Goal: Task Accomplishment & Management: Use online tool/utility

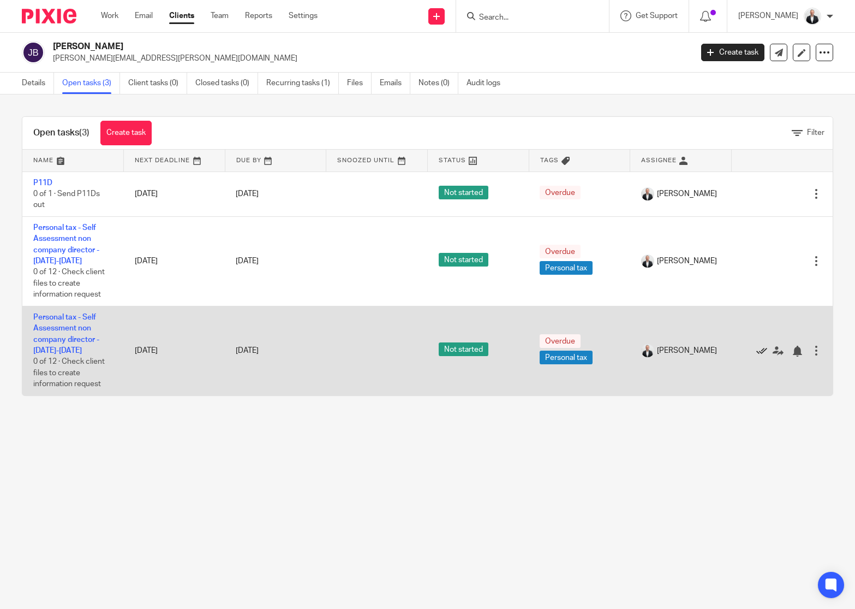
click at [757, 350] on icon at bounding box center [762, 351] width 11 height 11
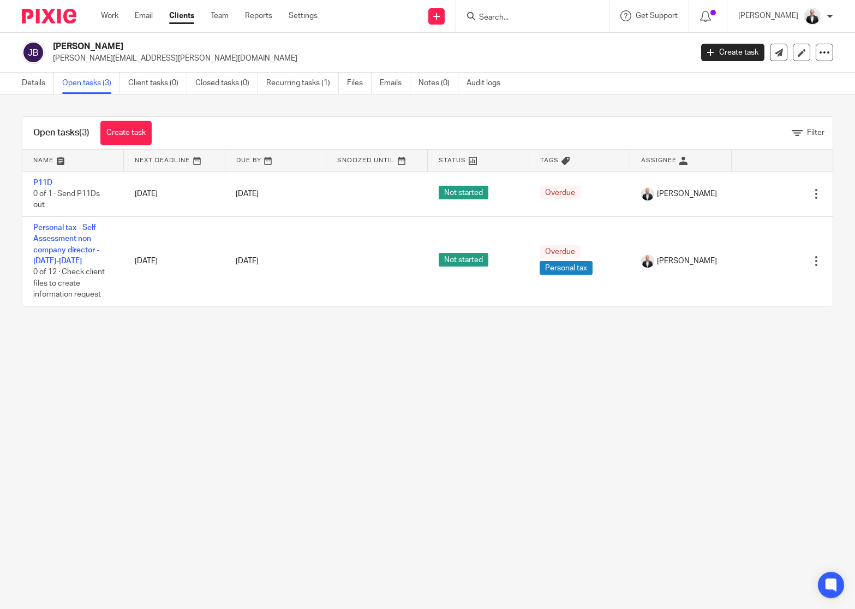
click at [550, 15] on input "Search" at bounding box center [527, 18] width 98 height 10
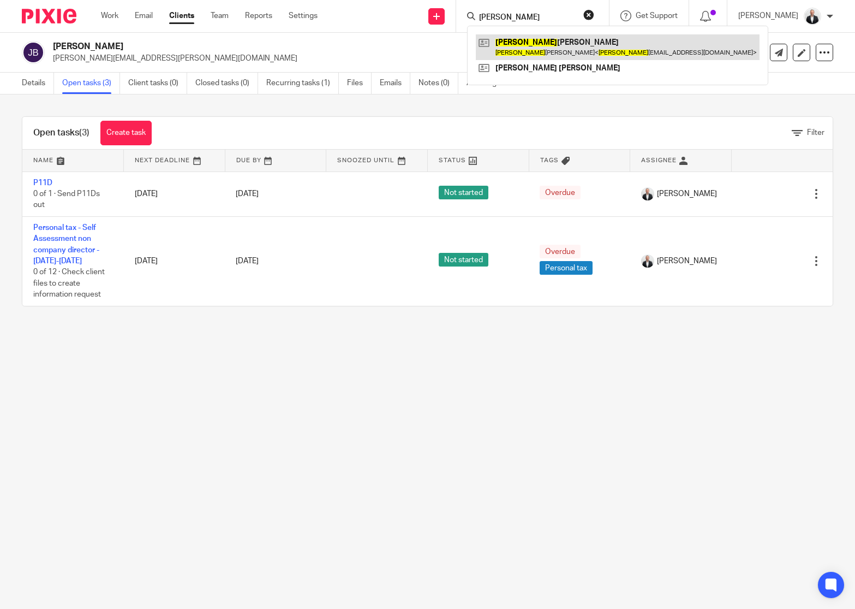
type input "[PERSON_NAME]"
click at [570, 52] on link at bounding box center [618, 46] width 284 height 25
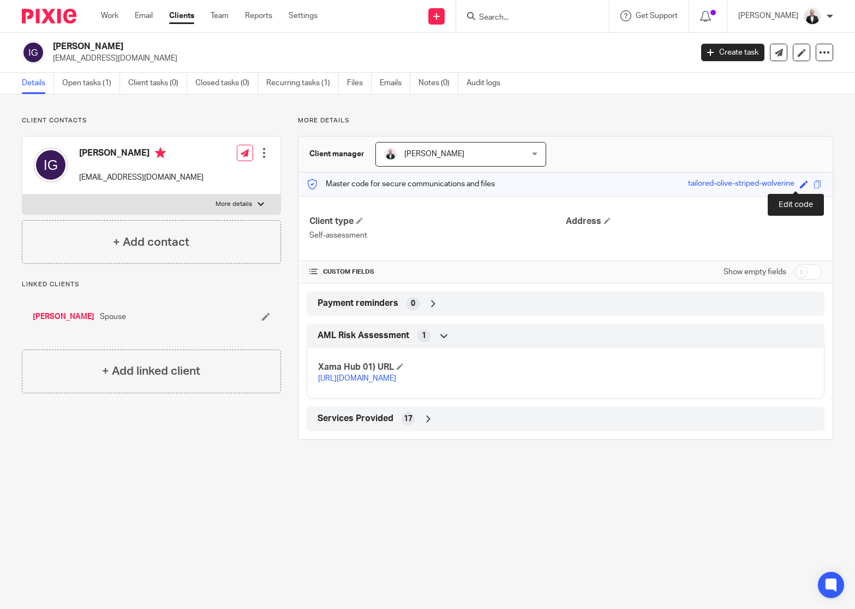
click at [800, 185] on span at bounding box center [804, 184] width 8 height 8
type input "[PERSON_NAME]"
click at [776, 185] on link "Save" at bounding box center [784, 183] width 17 height 11
type input "[PERSON_NAME]"
click at [87, 88] on link "Open tasks (1)" at bounding box center [91, 83] width 58 height 21
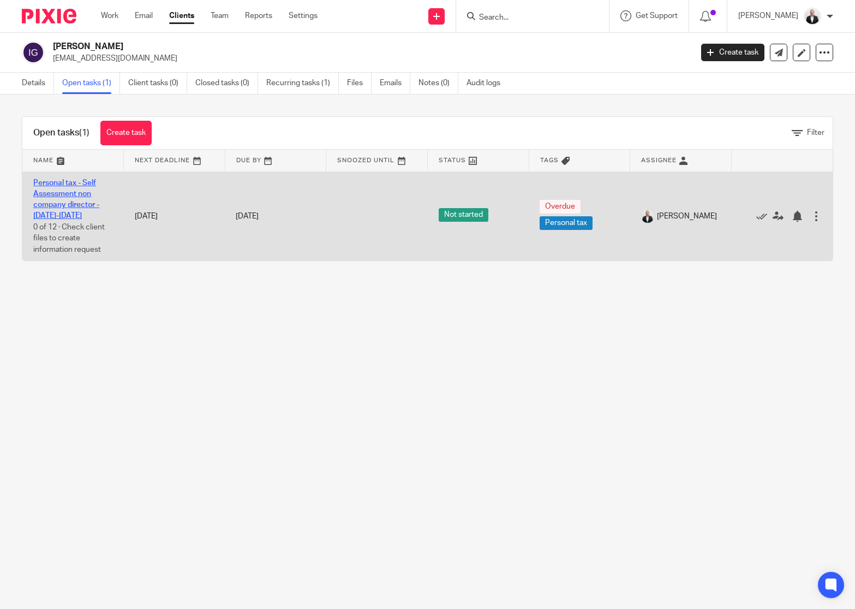
click at [66, 197] on link "Personal tax - Self Assessment non company director - [DATE]-[DATE]" at bounding box center [66, 199] width 66 height 41
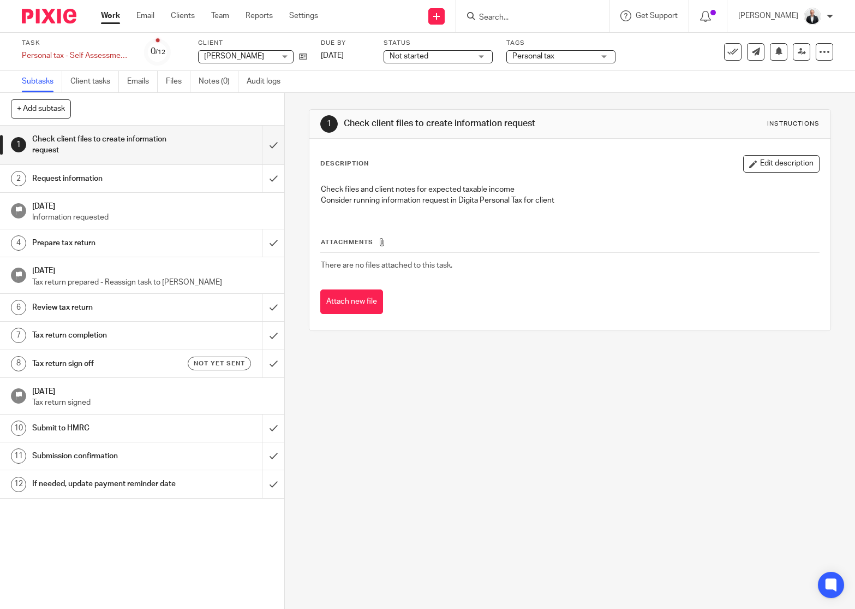
click at [133, 367] on h1 "Tax return sign off" at bounding box center [105, 363] width 146 height 16
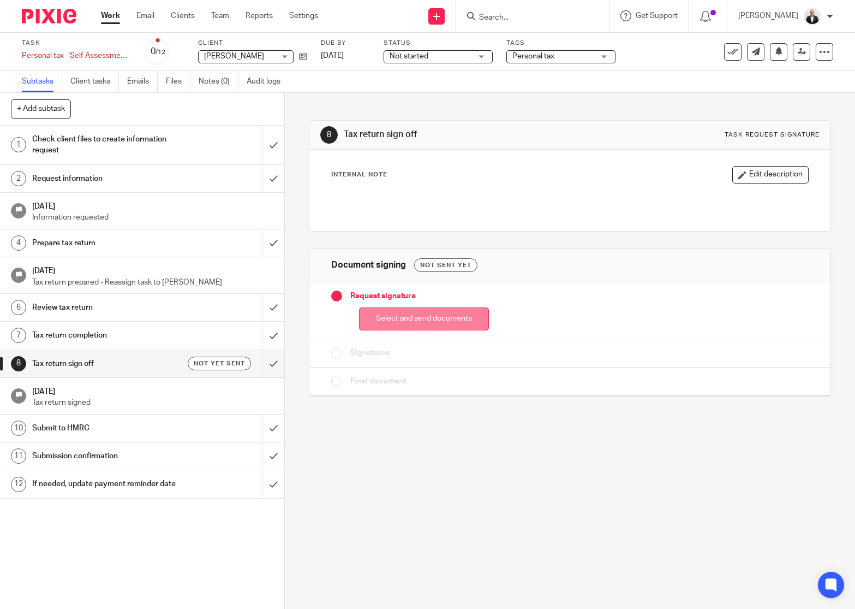
click at [442, 316] on button "Select and send documents" at bounding box center [424, 318] width 130 height 23
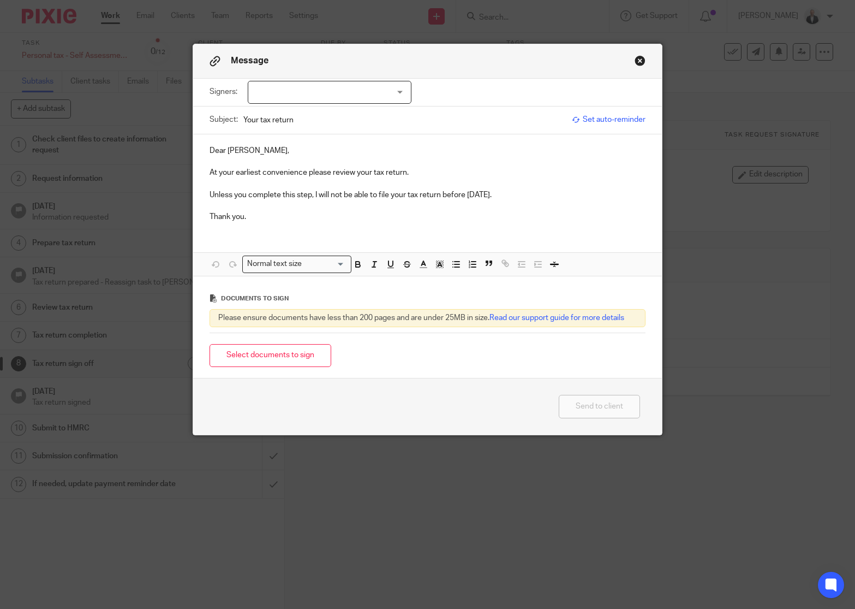
click at [354, 82] on div at bounding box center [330, 92] width 164 height 23
click at [354, 115] on li "[PERSON_NAME]" at bounding box center [325, 115] width 163 height 22
checkbox input "true"
click at [449, 216] on p "Thank you." at bounding box center [428, 216] width 437 height 11
click at [278, 349] on button "Select documents to sign" at bounding box center [271, 355] width 122 height 23
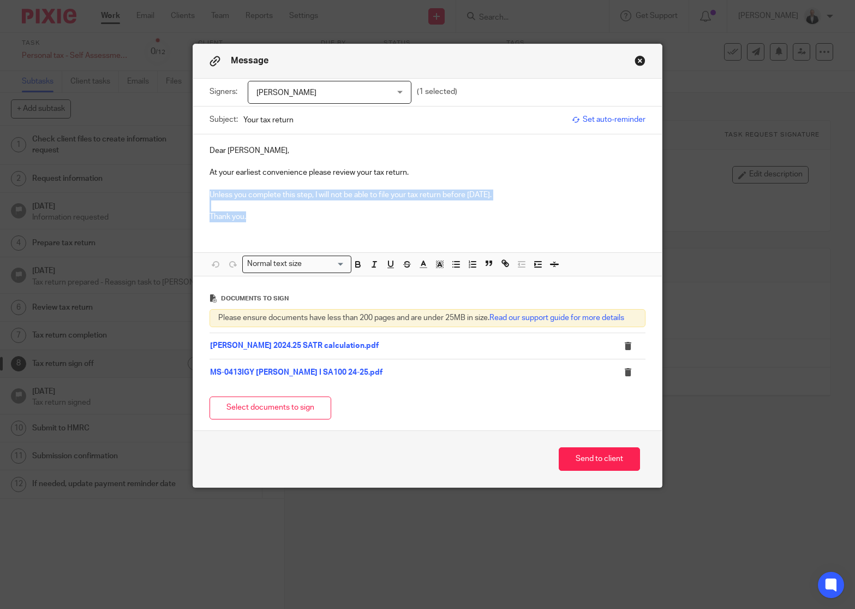
drag, startPoint x: 246, startPoint y: 218, endPoint x: 201, endPoint y: 198, distance: 48.4
click at [201, 198] on div "Dear [PERSON_NAME], At your earliest convenience please review your tax return.…" at bounding box center [427, 182] width 469 height 97
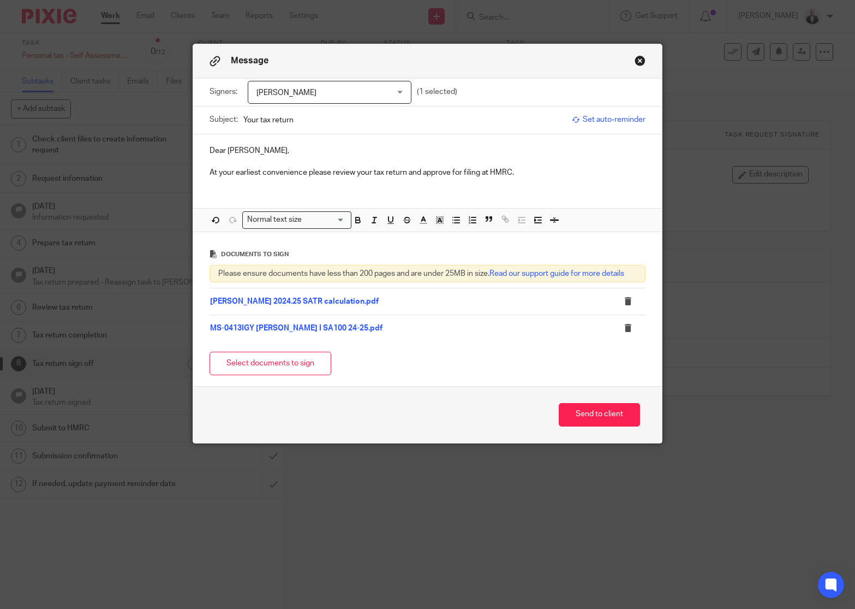
click at [632, 126] on div "Subject: Your tax return Set auto-reminder" at bounding box center [428, 119] width 437 height 27
click at [630, 120] on span "Set auto-reminder" at bounding box center [609, 119] width 74 height 11
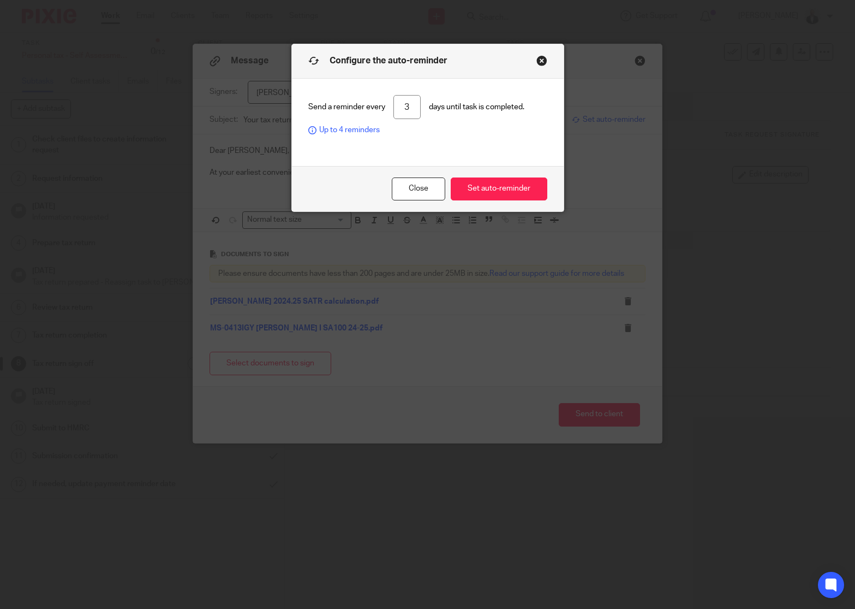
click at [404, 110] on input "3" at bounding box center [407, 107] width 27 height 25
type input "7"
click at [496, 188] on button "Set auto-reminder" at bounding box center [499, 188] width 97 height 23
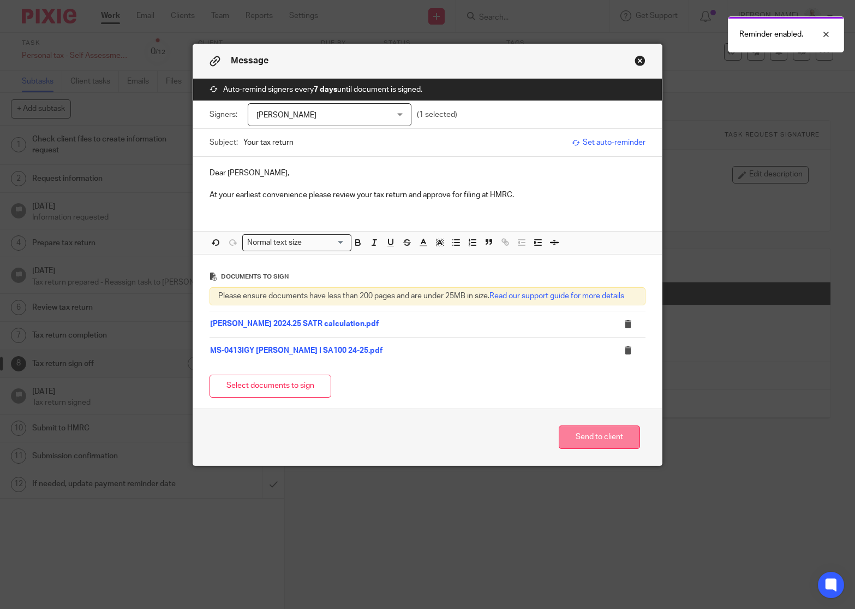
click at [612, 439] on button "Send to client" at bounding box center [599, 436] width 81 height 23
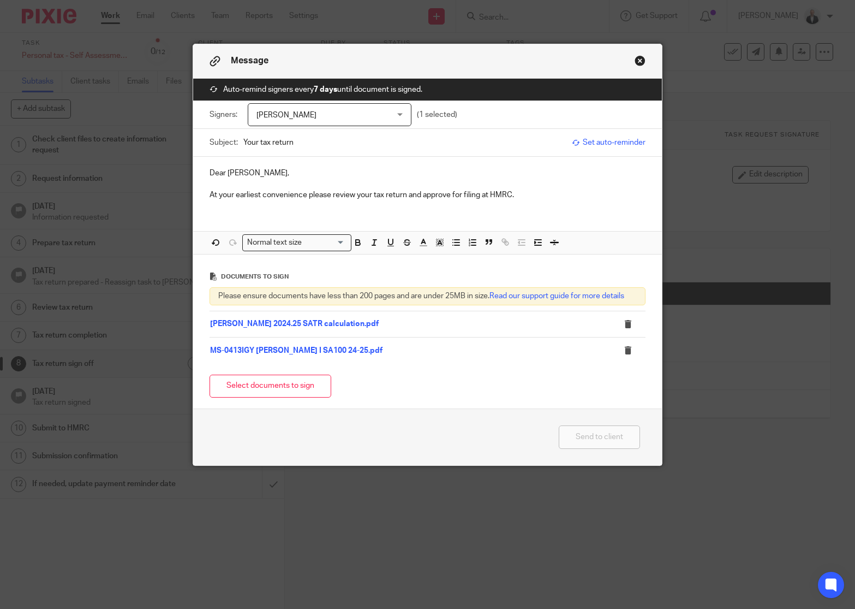
click at [627, 57] on div "Message" at bounding box center [427, 61] width 469 height 34
click at [637, 61] on button "Close modal" at bounding box center [640, 60] width 11 height 11
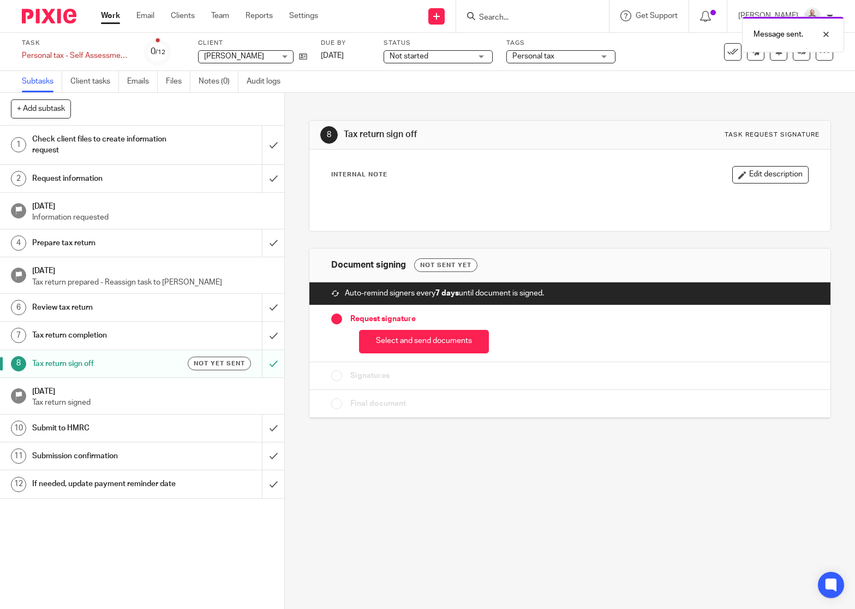
click at [550, 8] on div at bounding box center [532, 16] width 153 height 32
click at [550, 13] on div "Message sent." at bounding box center [636, 31] width 417 height 41
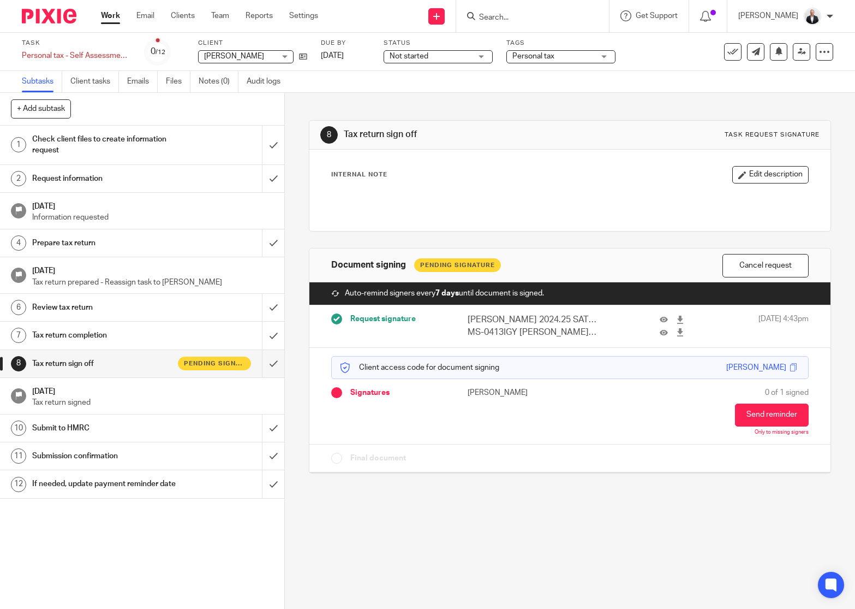
click at [558, 13] on input "Search" at bounding box center [527, 18] width 98 height 10
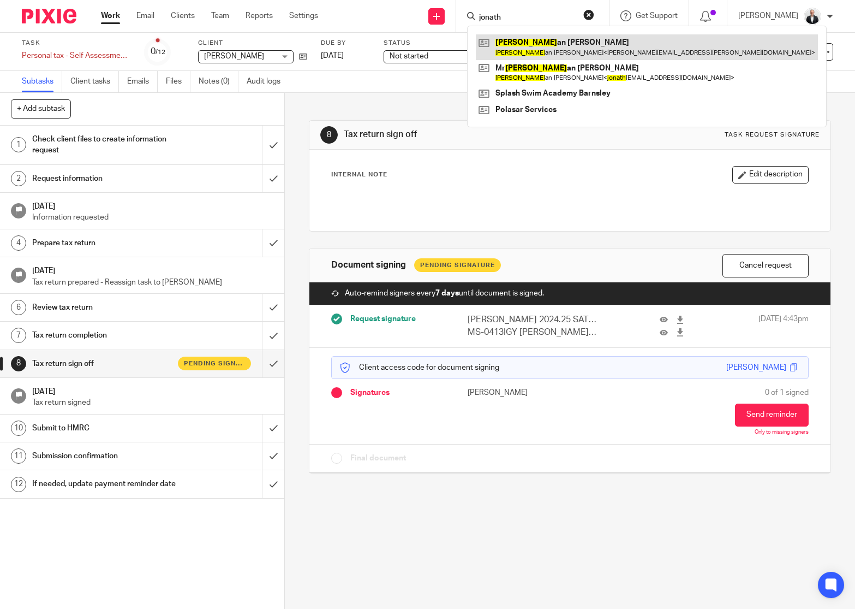
type input "jonath"
click at [608, 41] on link at bounding box center [647, 46] width 342 height 25
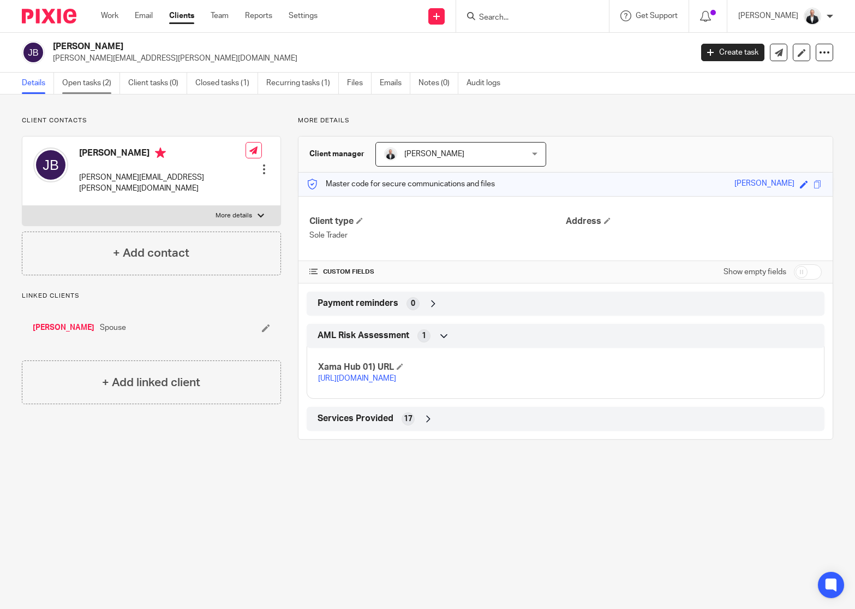
click at [90, 87] on link "Open tasks (2)" at bounding box center [91, 83] width 58 height 21
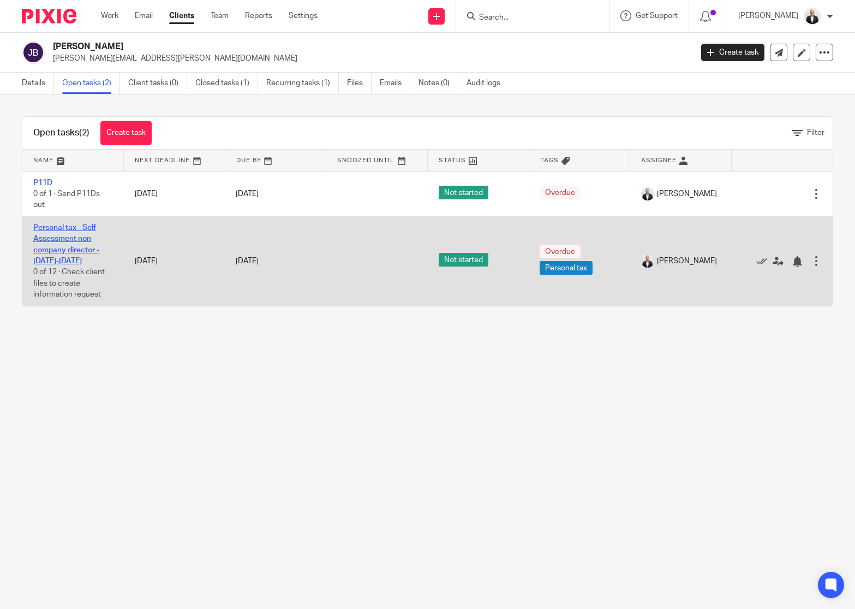
click at [69, 241] on link "Personal tax - Self Assessment non company director - [DATE]-[DATE]" at bounding box center [66, 244] width 66 height 41
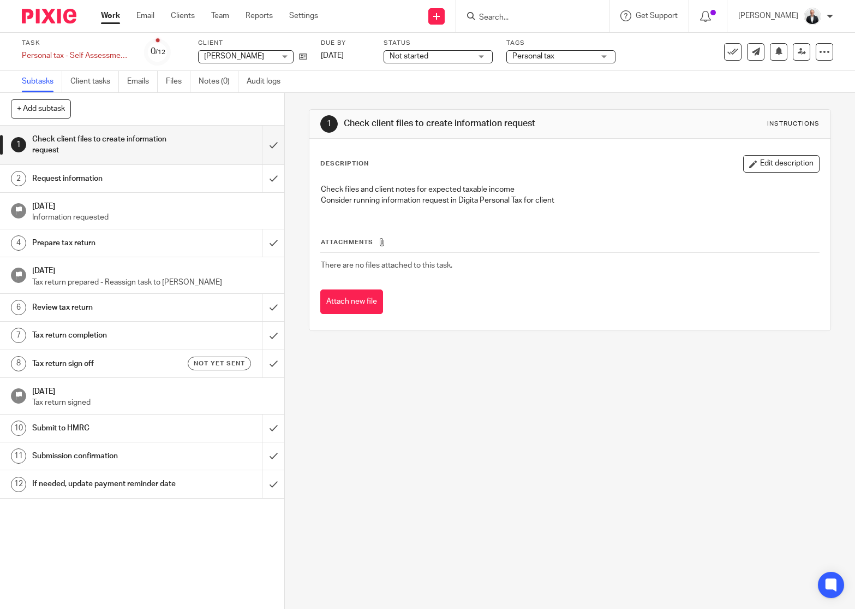
click at [100, 359] on h1 "Tax return sign off" at bounding box center [105, 363] width 146 height 16
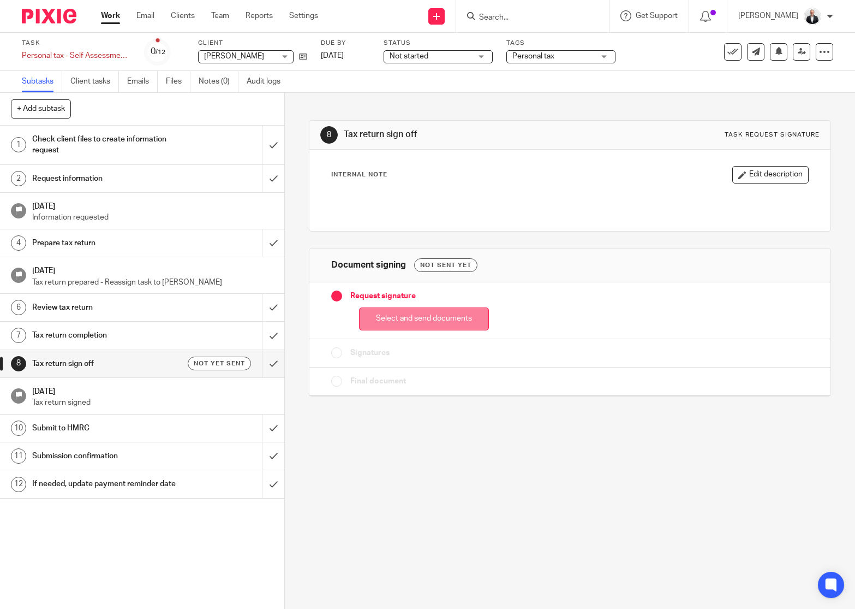
click at [470, 319] on button "Select and send documents" at bounding box center [424, 318] width 130 height 23
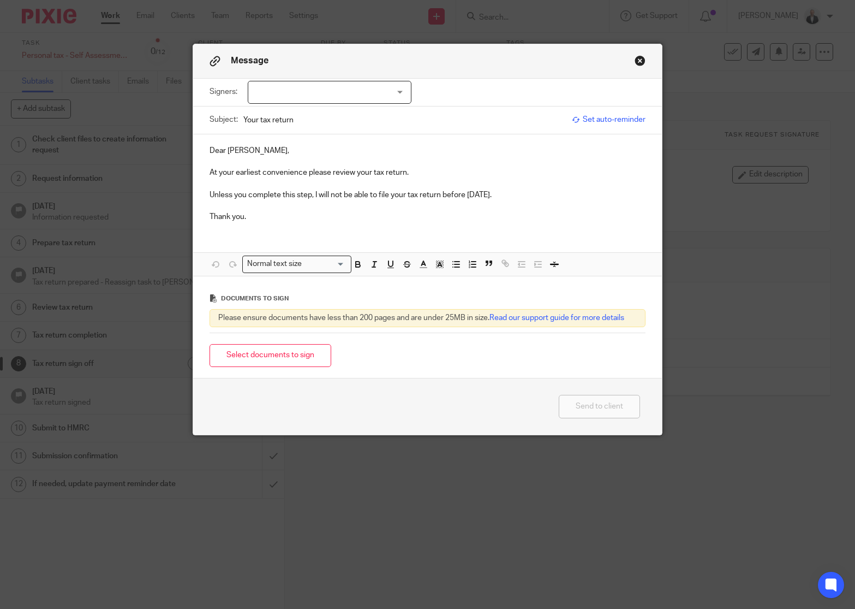
click at [393, 85] on div at bounding box center [330, 92] width 164 height 23
click at [332, 116] on li "[PERSON_NAME]" at bounding box center [325, 115] width 163 height 22
checkbox input "true"
click at [454, 162] on p at bounding box center [428, 161] width 437 height 11
drag, startPoint x: 200, startPoint y: 195, endPoint x: 519, endPoint y: 188, distance: 319.4
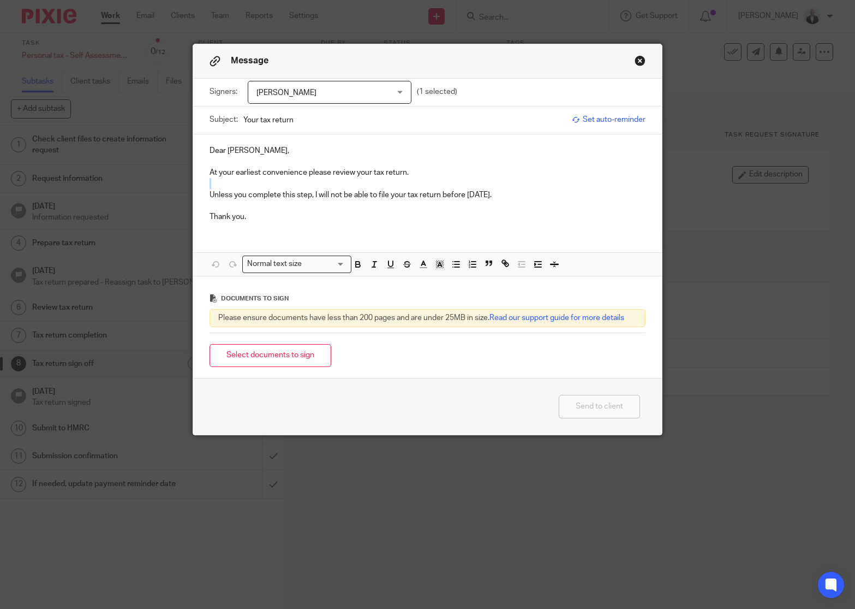
click at [519, 188] on div "Dear [PERSON_NAME], At your earliest convenience please review your tax return.…" at bounding box center [427, 182] width 469 height 97
drag, startPoint x: 527, startPoint y: 190, endPoint x: 193, endPoint y: 192, distance: 334.1
click at [193, 192] on div "Dear [PERSON_NAME], At your earliest convenience please review your tax return.…" at bounding box center [427, 182] width 469 height 97
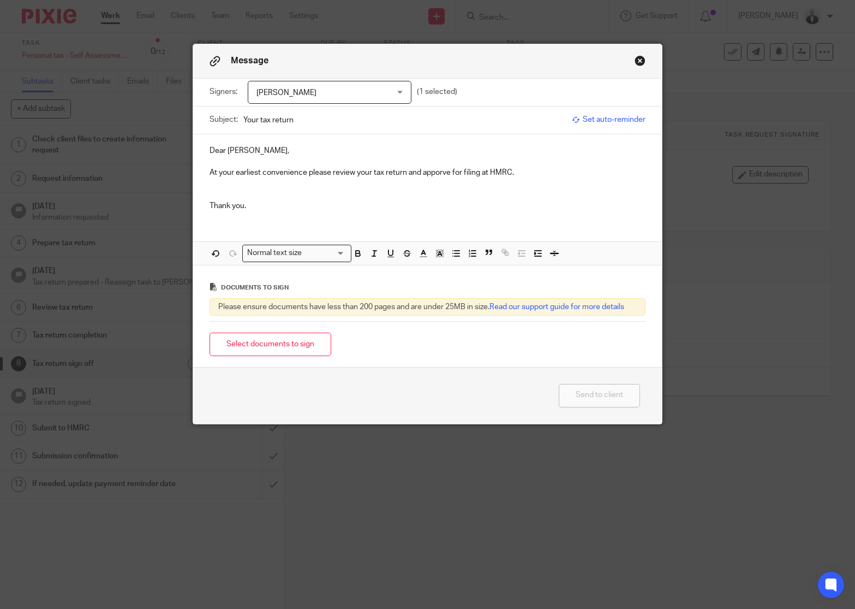
click at [427, 172] on p "At your earliest convenience please review your tax return and apporve for fili…" at bounding box center [428, 172] width 437 height 11
click at [293, 193] on p at bounding box center [428, 194] width 437 height 11
click at [272, 182] on p at bounding box center [428, 183] width 437 height 11
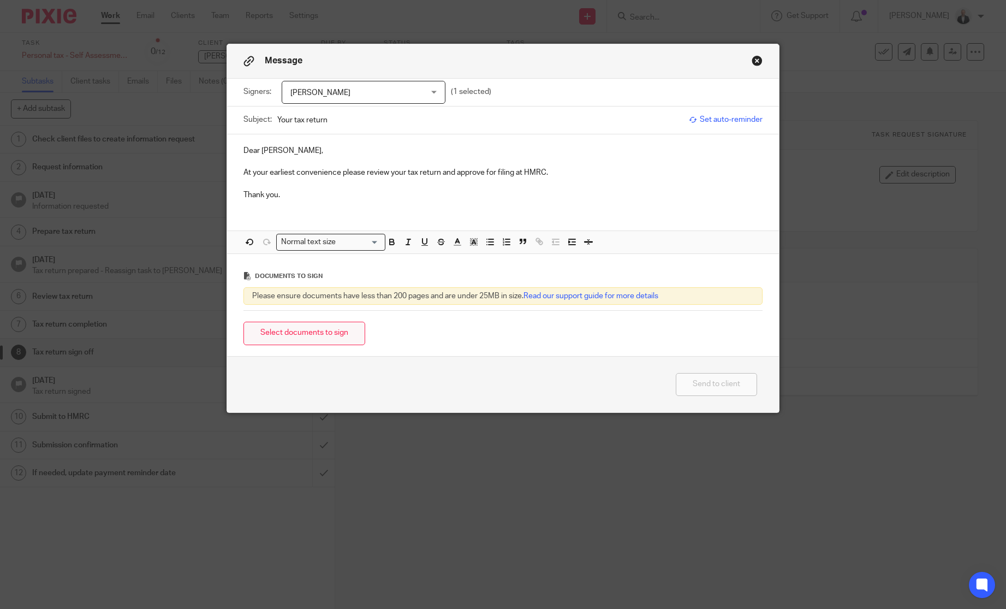
click at [302, 329] on button "Select documents to sign" at bounding box center [304, 333] width 122 height 23
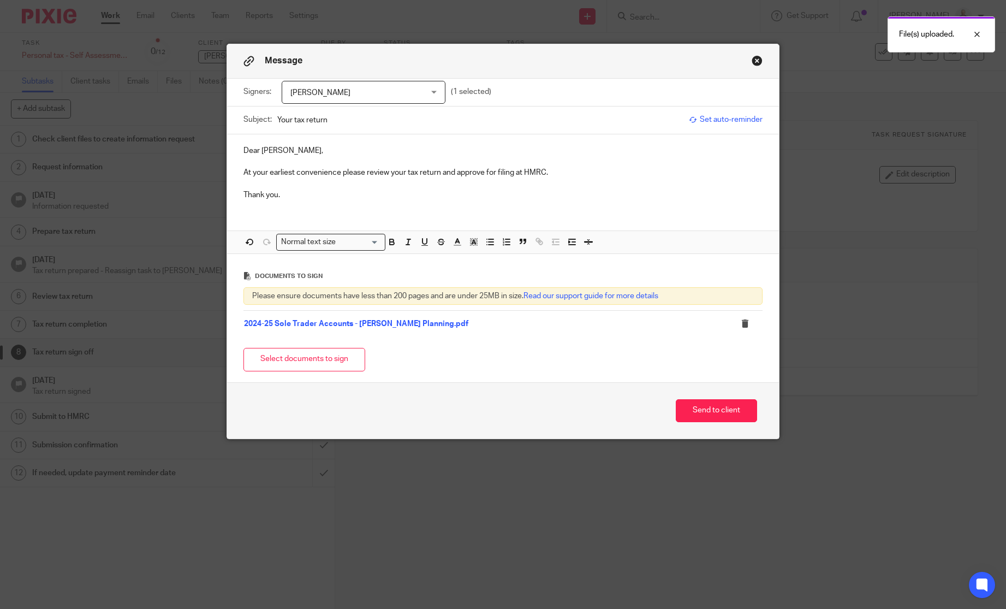
click at [299, 373] on div "Select documents to sign" at bounding box center [503, 359] width 520 height 34
click at [311, 364] on button "Select documents to sign" at bounding box center [304, 359] width 122 height 23
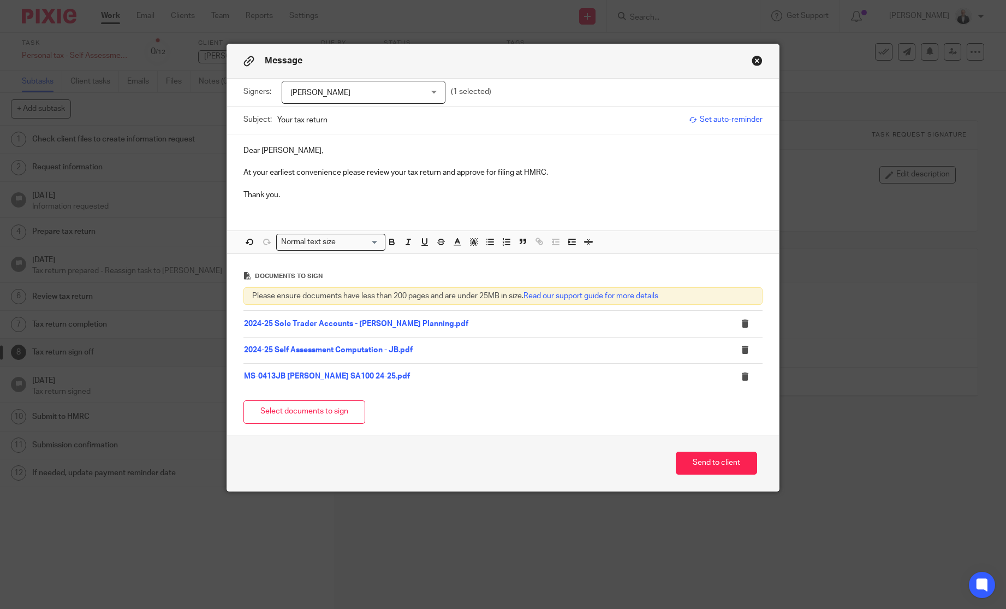
click at [456, 172] on p "At your earliest convenience please review your tax return and approve for fili…" at bounding box center [503, 172] width 520 height 11
click at [712, 128] on div "Subject: Your tax return Set auto-reminder" at bounding box center [503, 119] width 520 height 27
click at [723, 120] on span "Set auto-reminder" at bounding box center [726, 119] width 74 height 11
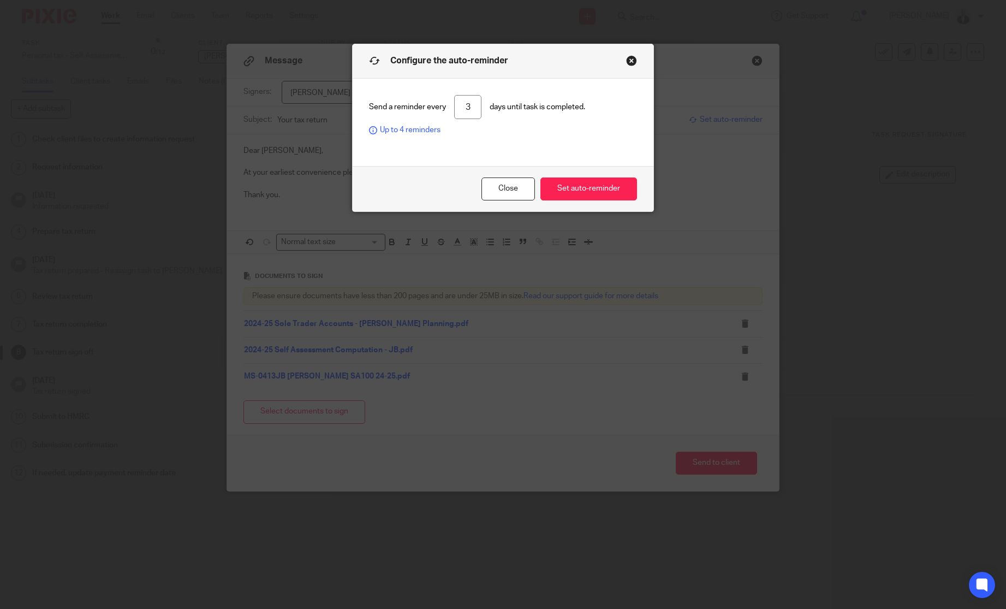
drag, startPoint x: 469, startPoint y: 103, endPoint x: 442, endPoint y: 103, distance: 27.8
click at [445, 103] on div "Send a reminder every 3 days until task is completed. Up to 4 reminders" at bounding box center [503, 115] width 268 height 41
type input "7"
click at [610, 177] on div "Close Set auto-reminder" at bounding box center [503, 189] width 301 height 46
click at [609, 185] on button "Set auto-reminder" at bounding box center [588, 188] width 97 height 23
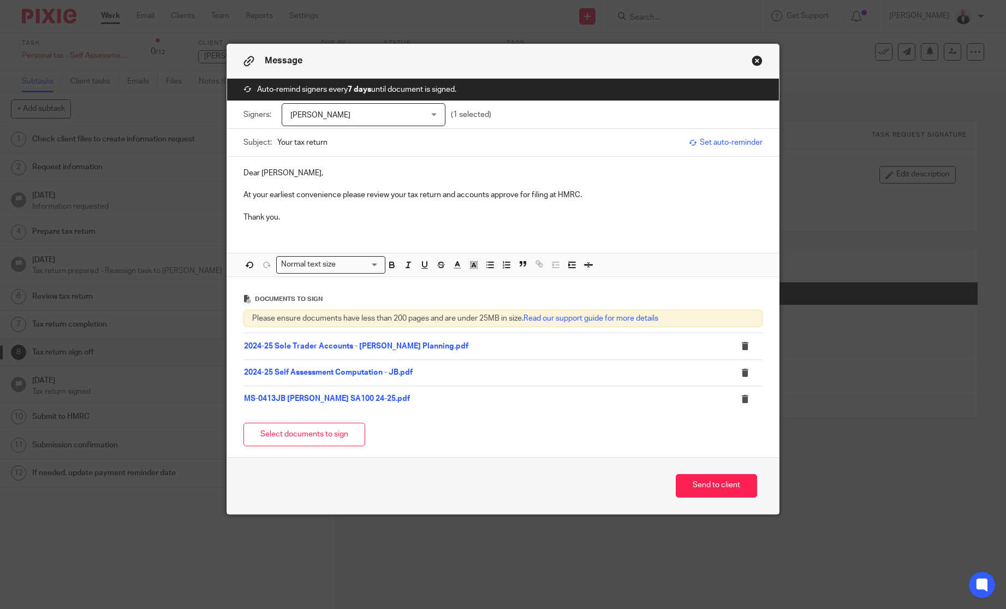
click at [491, 197] on p "At your earliest convenience please review your tax return and accounts approve…" at bounding box center [503, 194] width 520 height 11
click at [573, 213] on p "Thank you." at bounding box center [503, 217] width 520 height 11
click at [718, 485] on button "Send to client" at bounding box center [716, 485] width 81 height 23
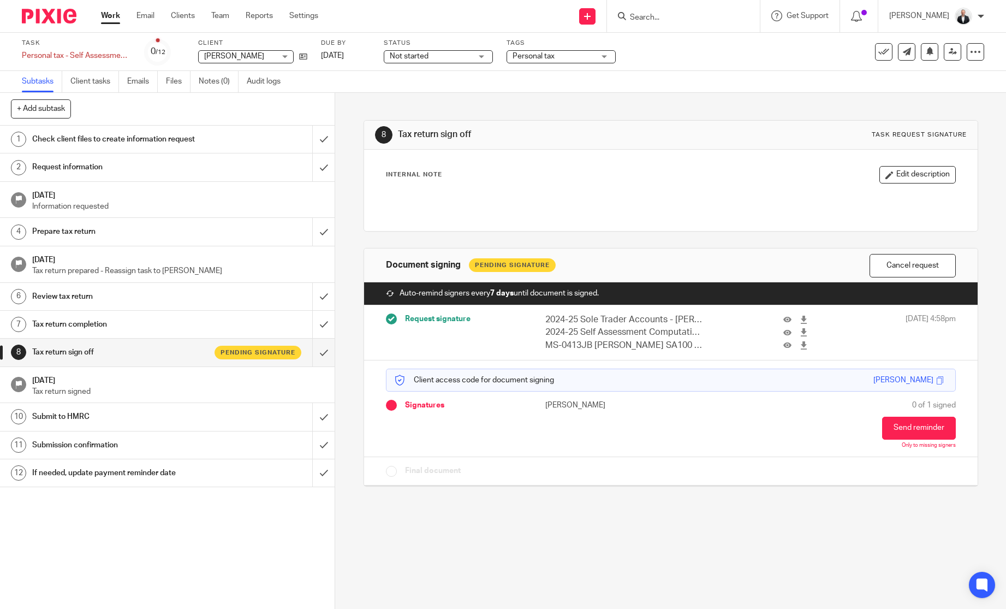
click at [543, 545] on div "8 Tax return sign off Task request signature Internal Note Edit description Doc…" at bounding box center [670, 351] width 671 height 516
